Goal: Information Seeking & Learning: Learn about a topic

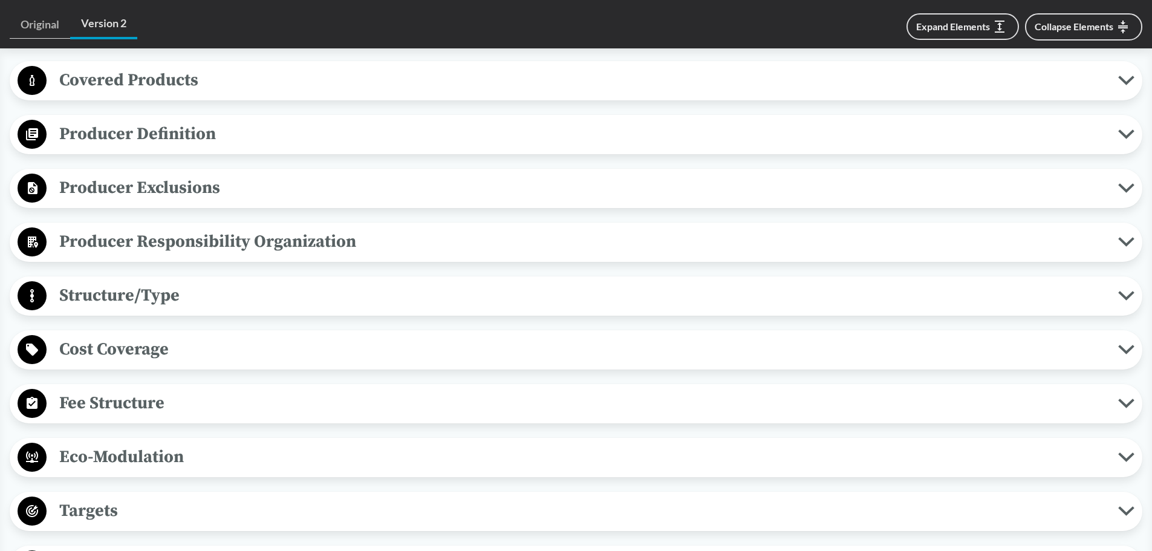
scroll to position [536, 0]
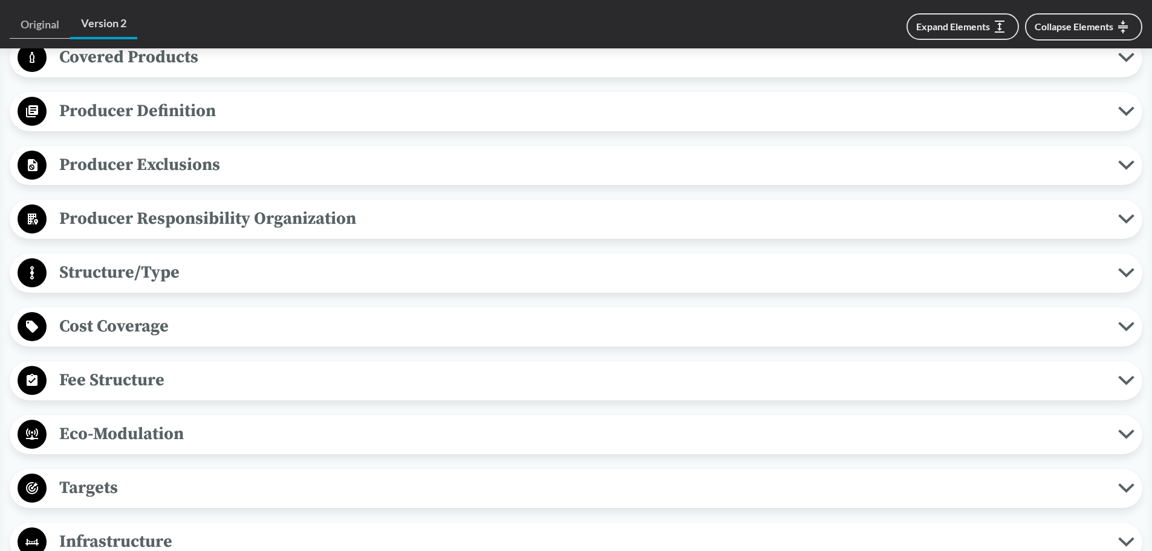
click at [202, 172] on span "Producer Exclusions" at bounding box center [583, 164] width 1072 height 27
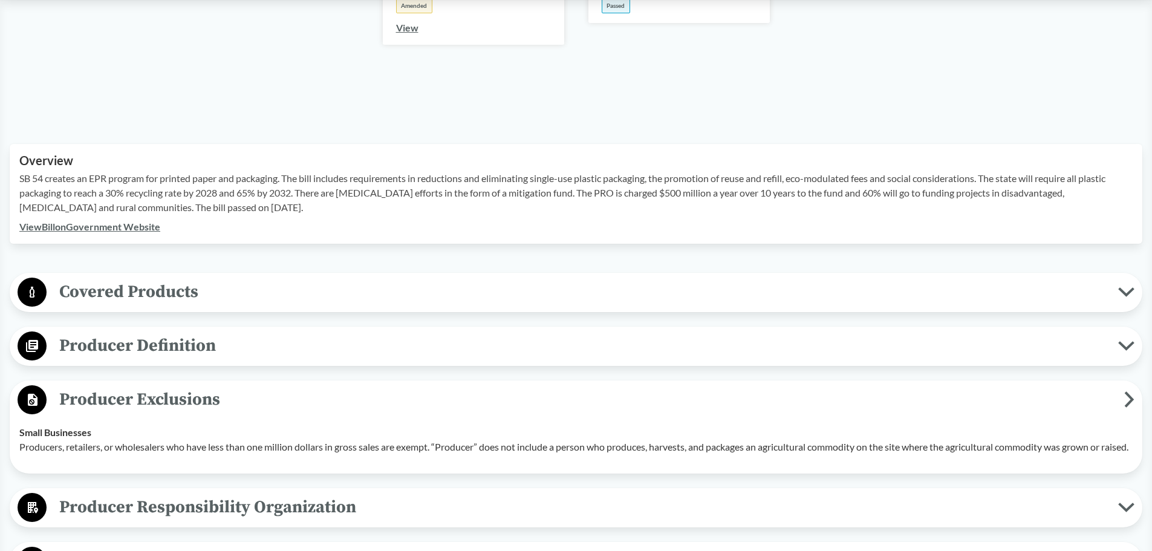
scroll to position [302, 0]
click at [182, 345] on span "Producer Definition" at bounding box center [583, 344] width 1072 height 27
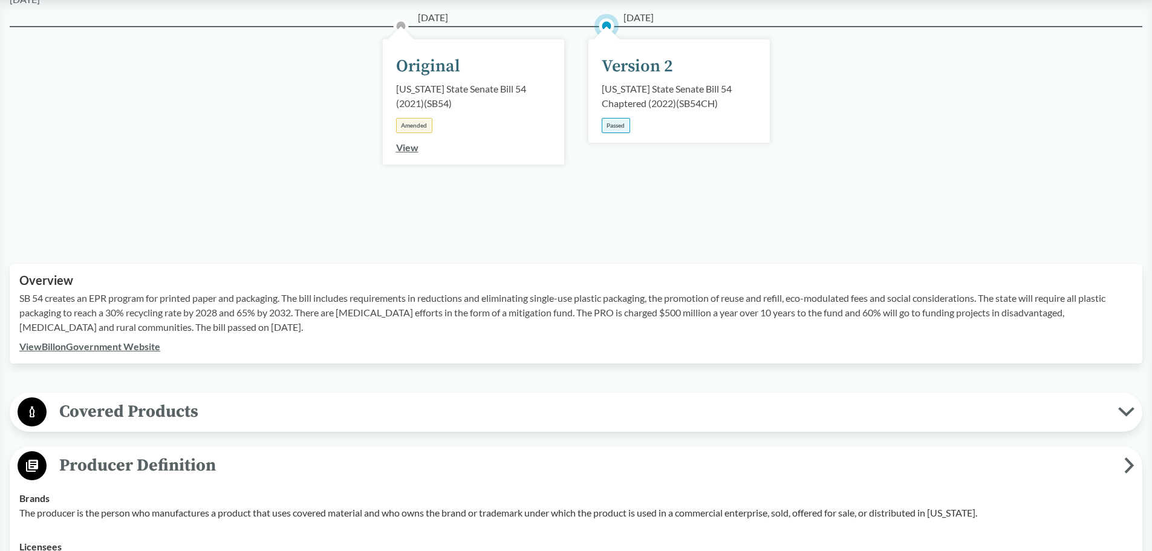
scroll to position [0, 0]
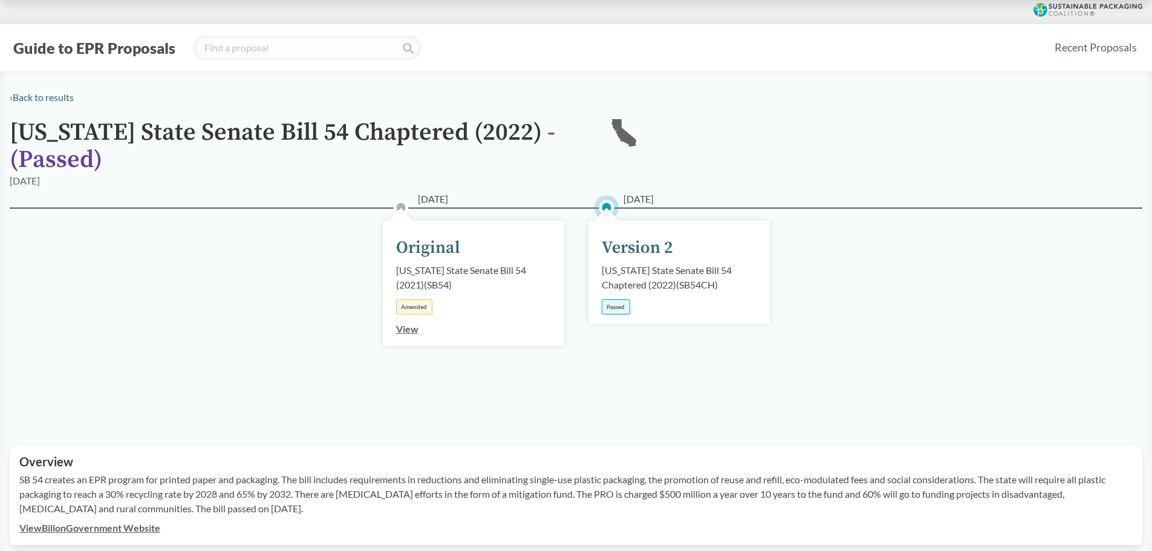
scroll to position [415, 0]
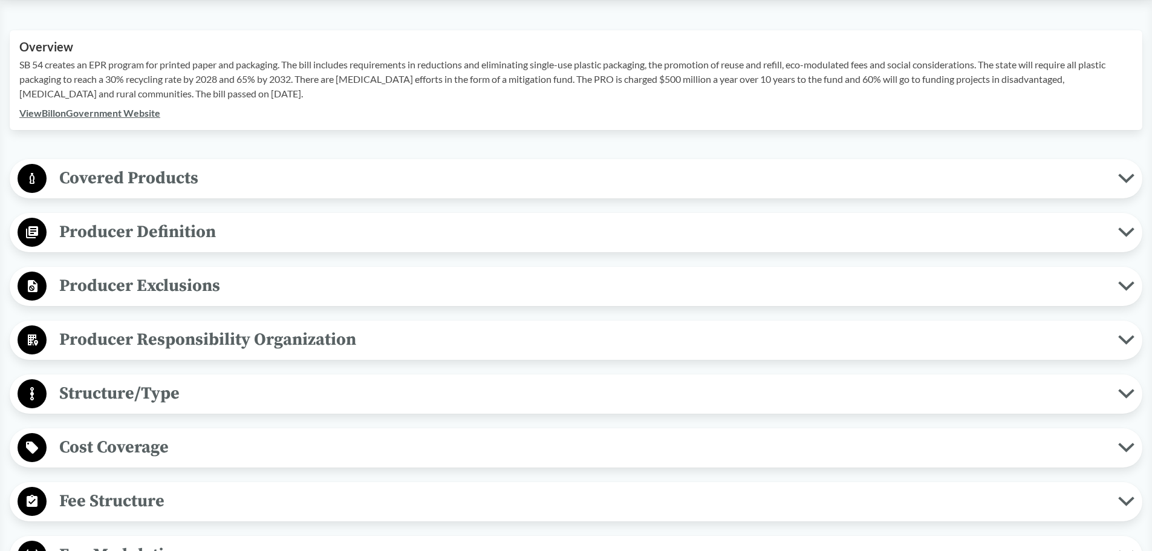
click at [1130, 340] on icon at bounding box center [1126, 340] width 13 height 6
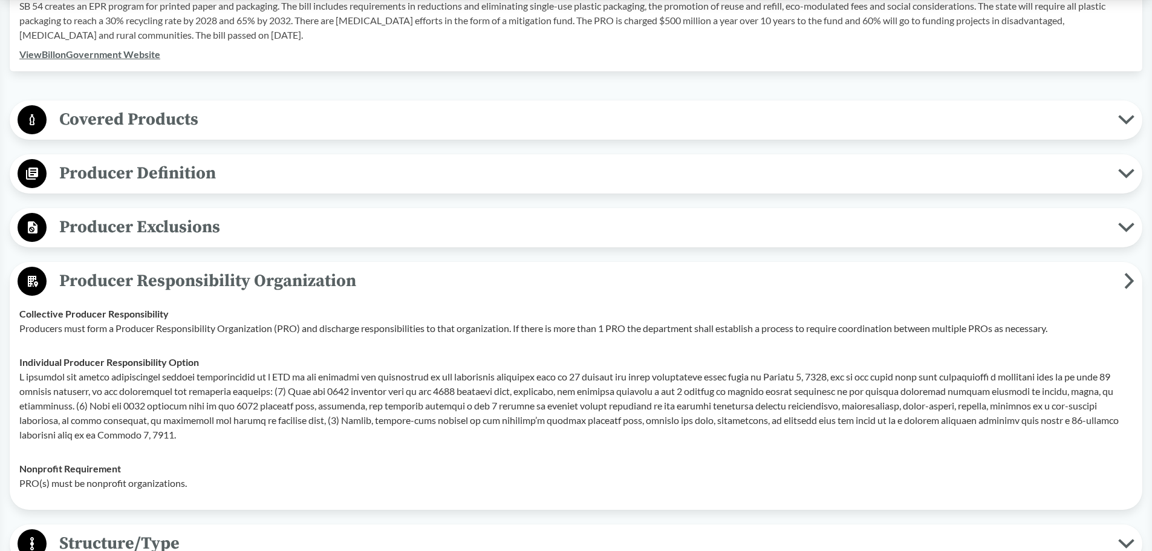
scroll to position [354, 0]
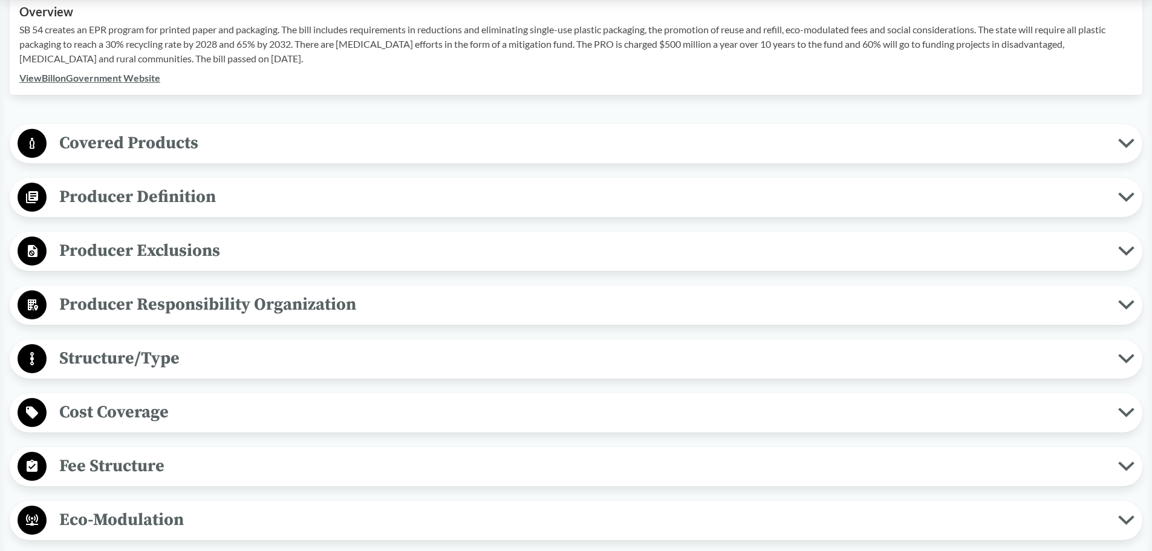
scroll to position [455, 0]
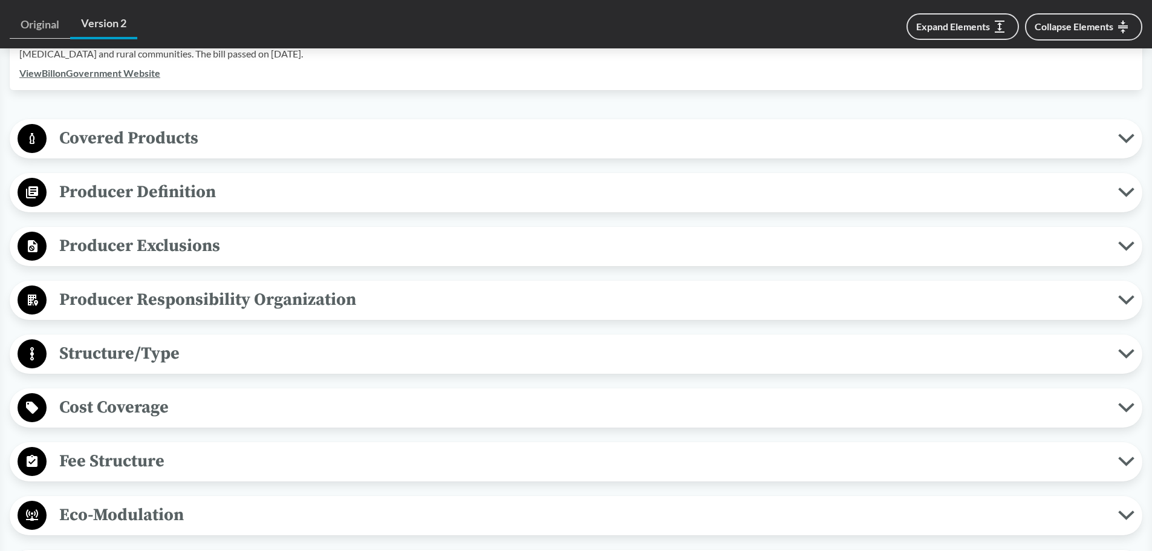
click at [1133, 194] on icon at bounding box center [1126, 192] width 16 height 10
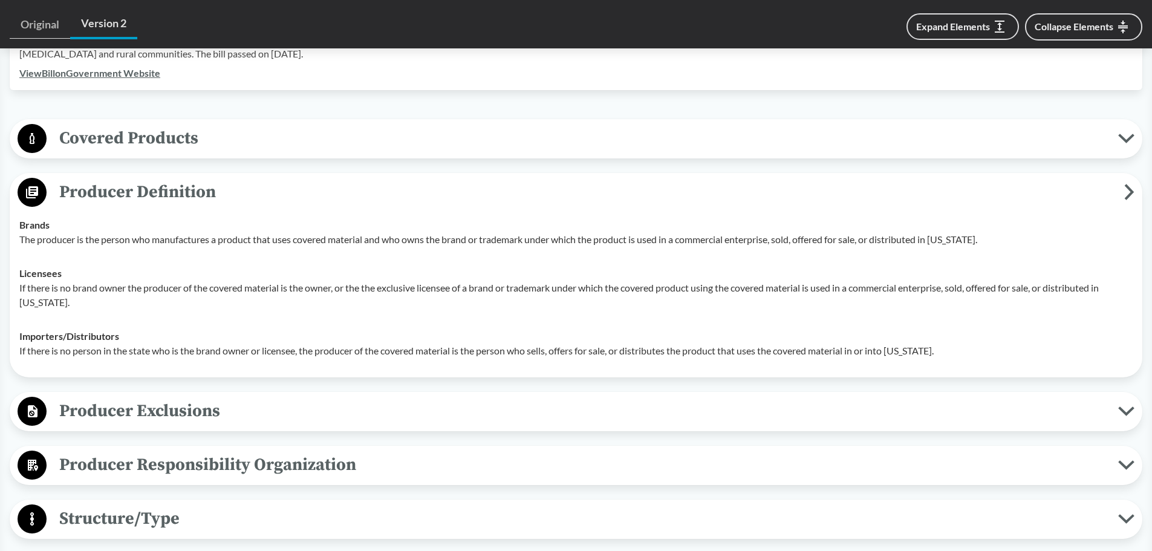
click at [1131, 194] on icon at bounding box center [1130, 192] width 6 height 13
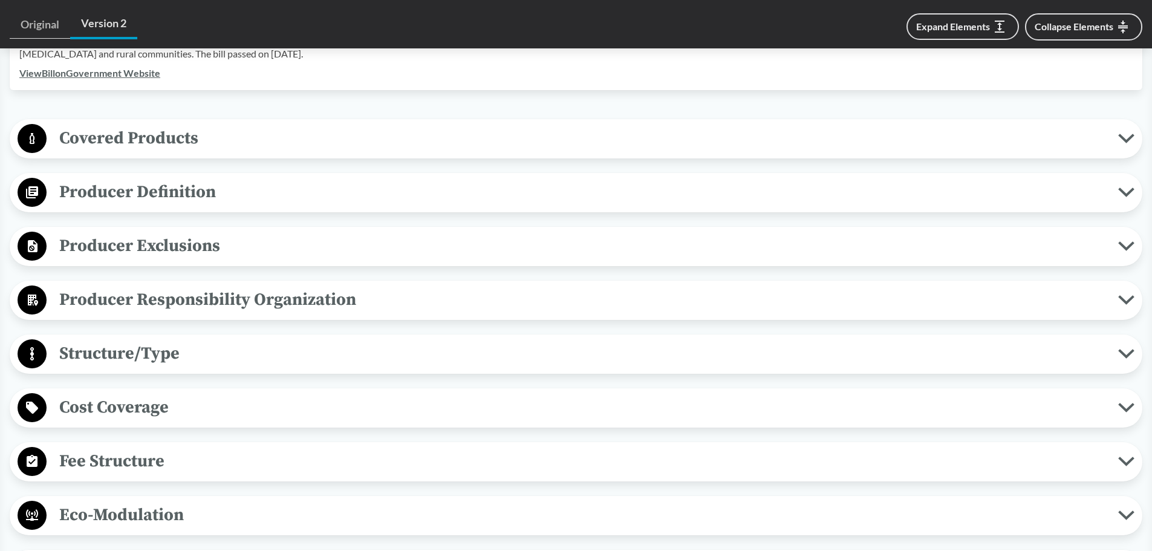
click at [1124, 246] on icon at bounding box center [1126, 246] width 13 height 6
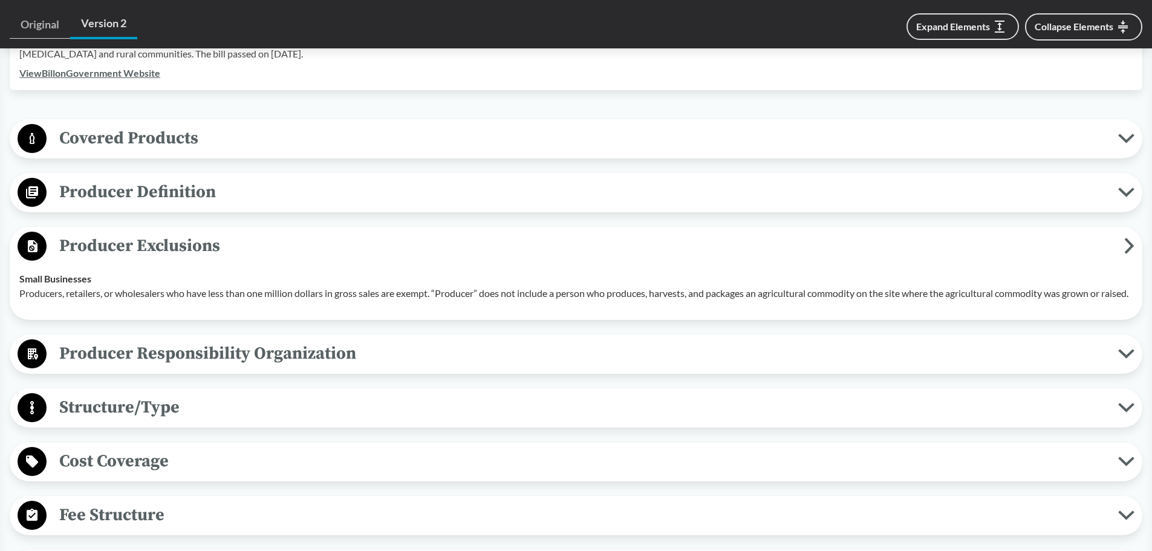
click at [1123, 246] on span "Producer Exclusions" at bounding box center [586, 245] width 1078 height 27
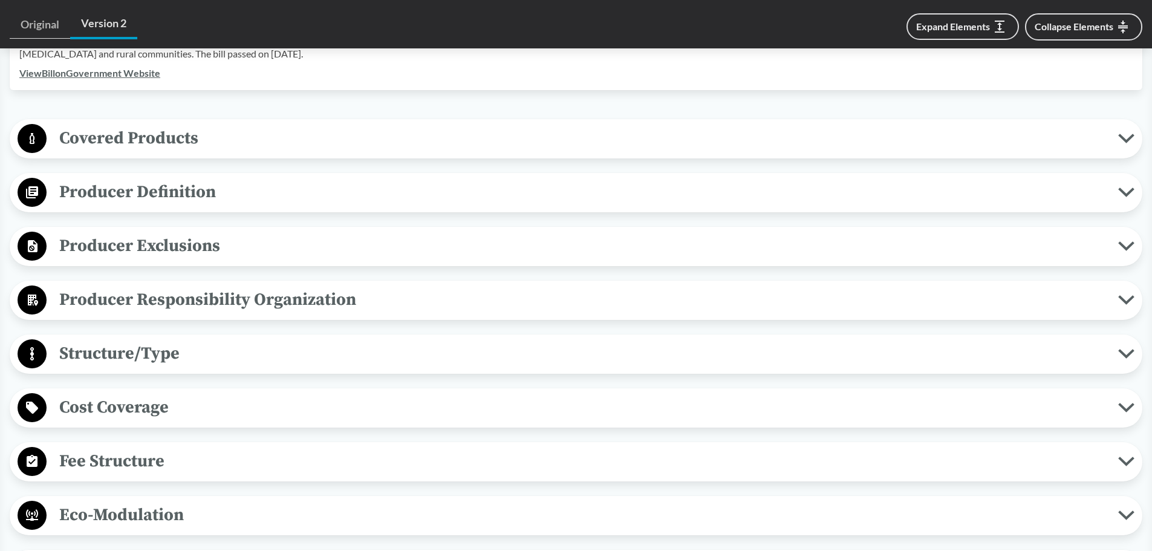
click at [1123, 246] on icon at bounding box center [1126, 246] width 13 height 6
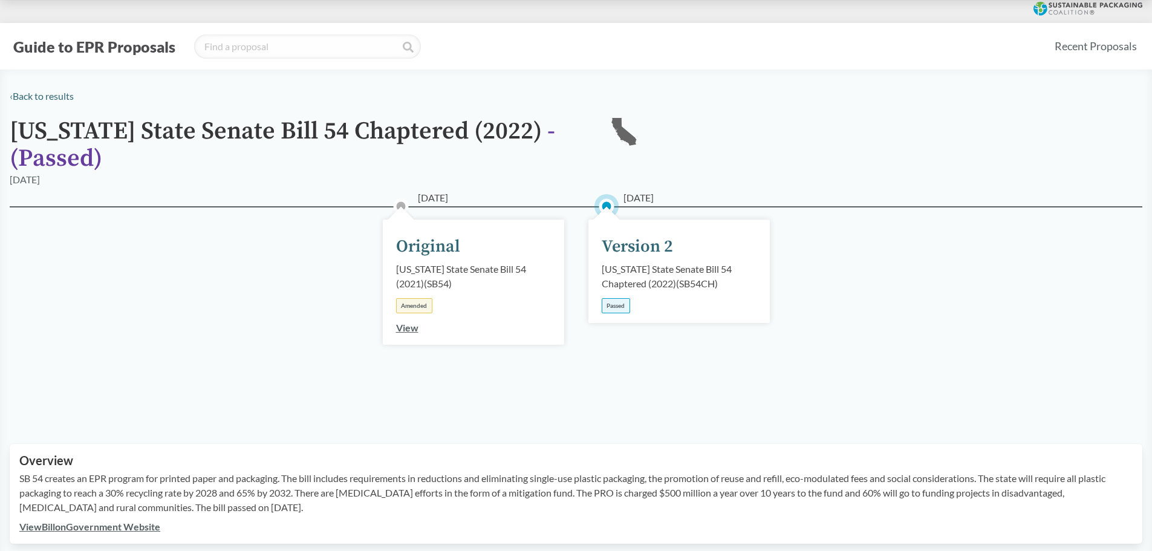
scroll to position [0, 0]
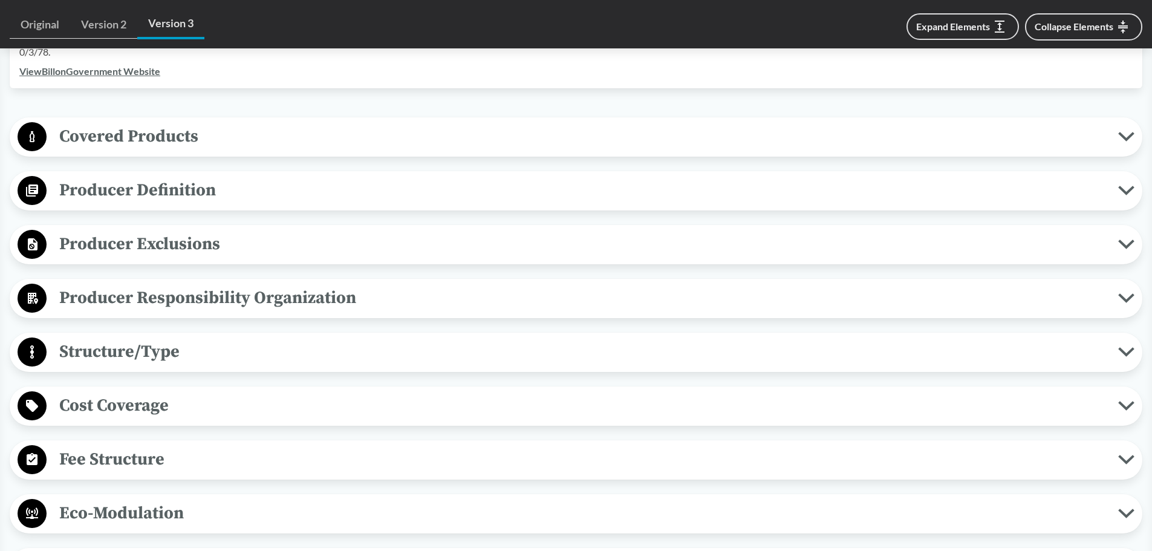
scroll to position [484, 0]
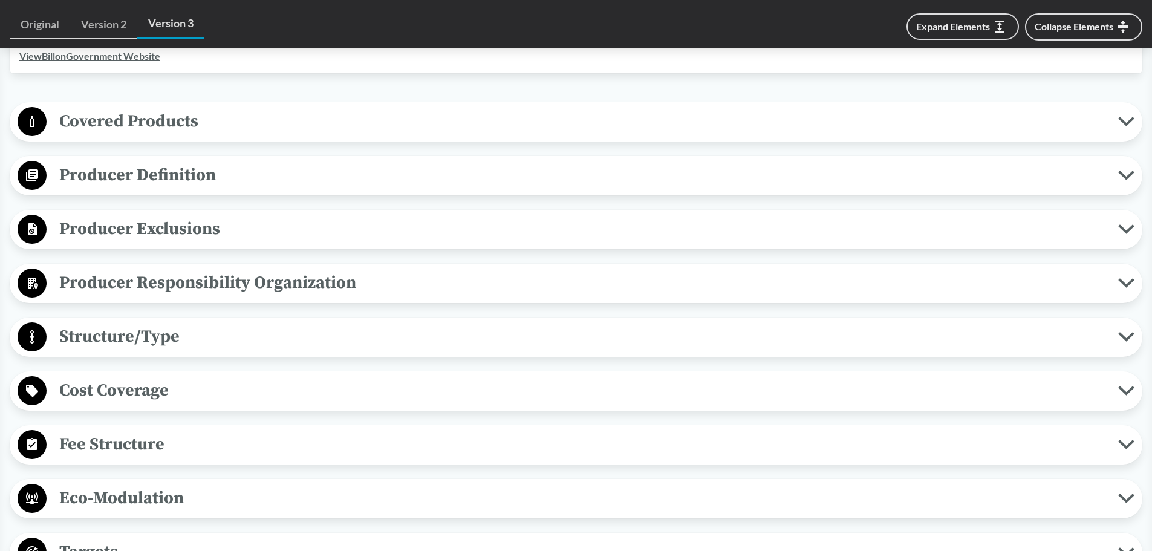
click at [1133, 232] on icon at bounding box center [1126, 229] width 16 height 10
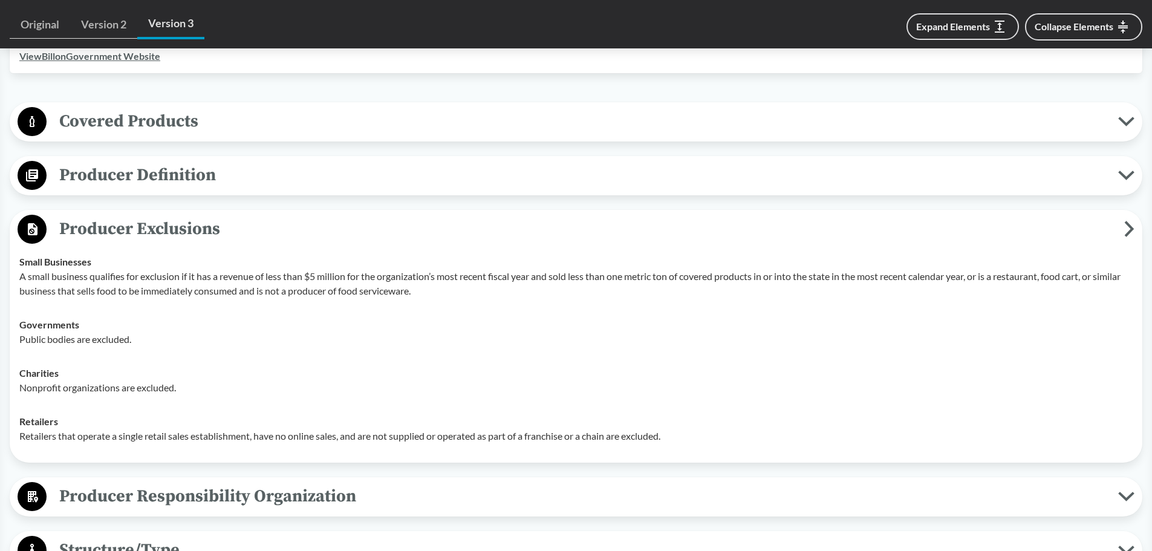
click at [1125, 174] on icon at bounding box center [1126, 176] width 16 height 10
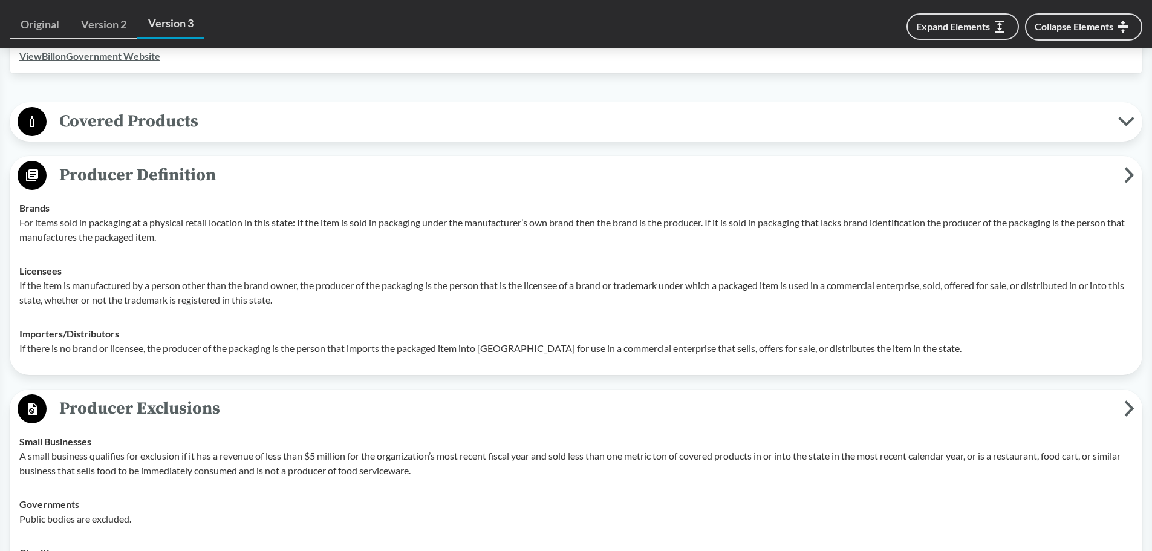
click at [1125, 128] on button "Covered Products" at bounding box center [576, 121] width 1124 height 31
